Goal: Task Accomplishment & Management: Manage account settings

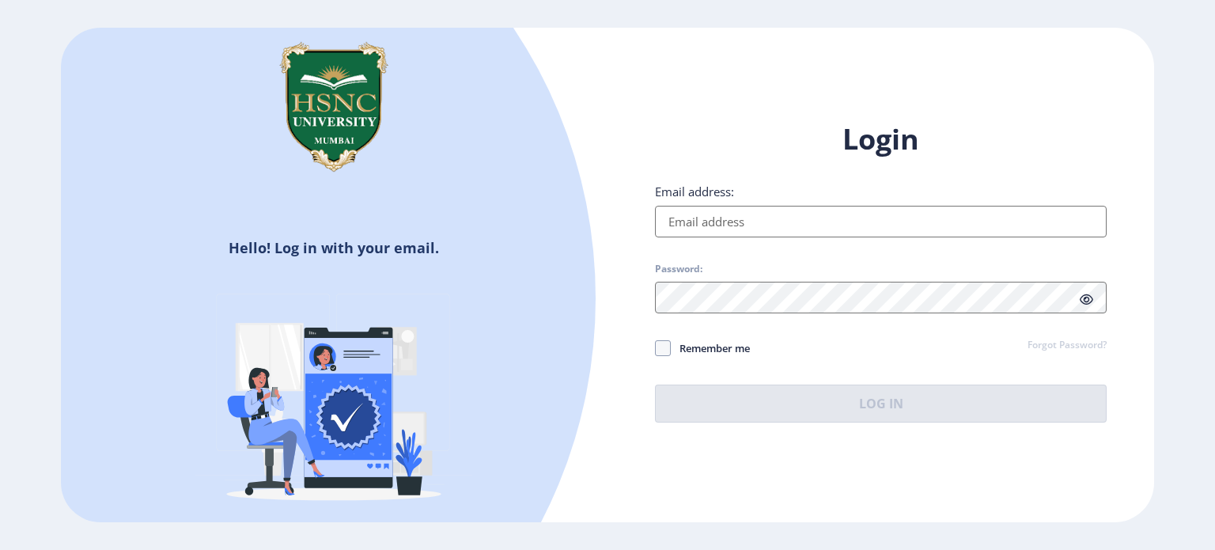
click at [872, 224] on input "Email address:" at bounding box center [881, 222] width 452 height 32
type input "[EMAIL_ADDRESS][DOMAIN_NAME]"
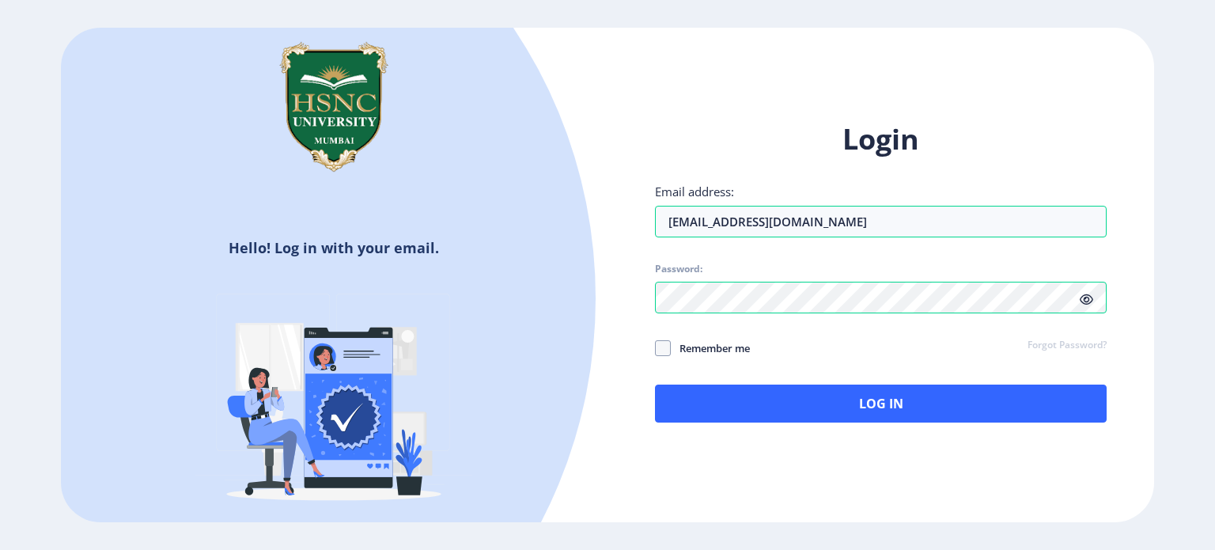
click at [1085, 299] on icon at bounding box center [1086, 300] width 13 height 12
click at [666, 347] on span at bounding box center [663, 348] width 16 height 16
click at [656, 347] on input "Remember me" at bounding box center [655, 347] width 1 height 1
checkbox input "true"
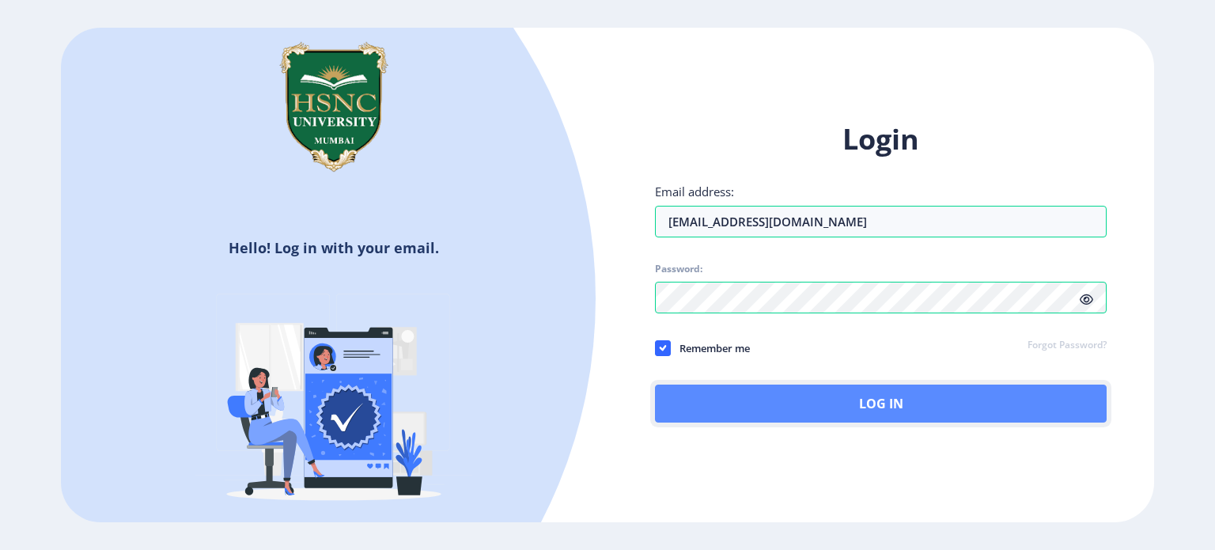
click at [791, 398] on button "Log In" at bounding box center [881, 403] width 452 height 38
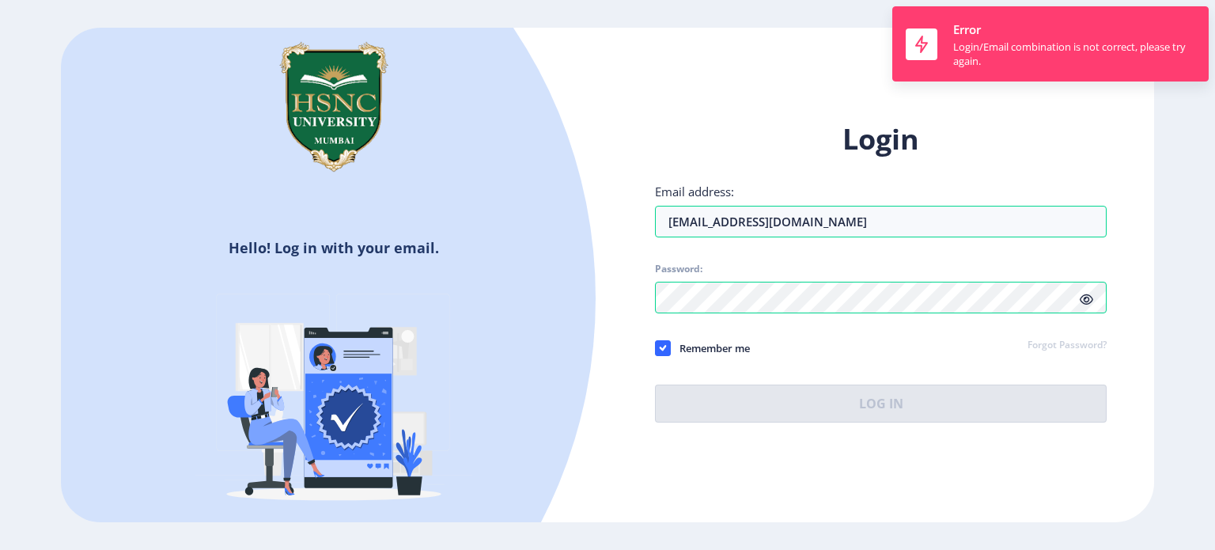
click at [771, 41] on div "Hello! Log in with your email. Don't have an account? Register Login Email addr…" at bounding box center [607, 275] width 1093 height 495
